Goal: Task Accomplishment & Management: Use online tool/utility

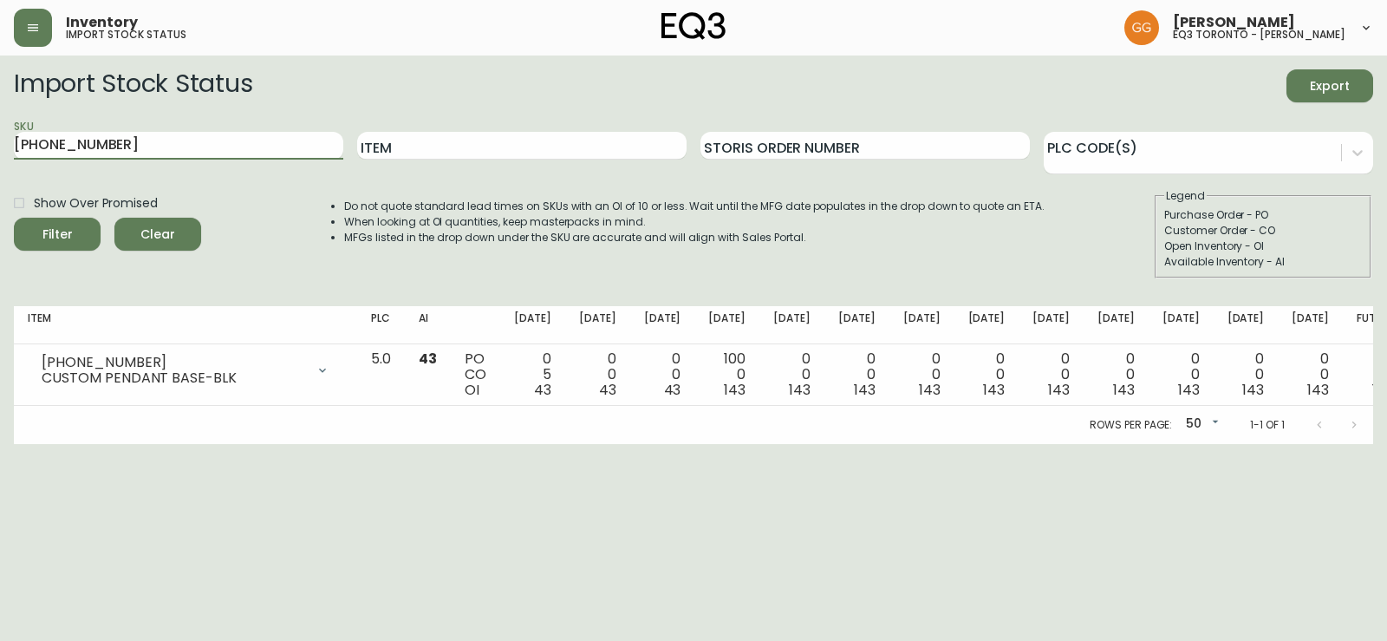
click at [0, 154] on main "Import Stock Status Export SKU [PHONE_NUMBER] Item Storis Order Number PLC Code…" at bounding box center [693, 249] width 1387 height 388
type input "[PHONE_NUMBER]"
click at [14, 218] on button "Filter" at bounding box center [57, 234] width 87 height 33
